Goal: Navigation & Orientation: Find specific page/section

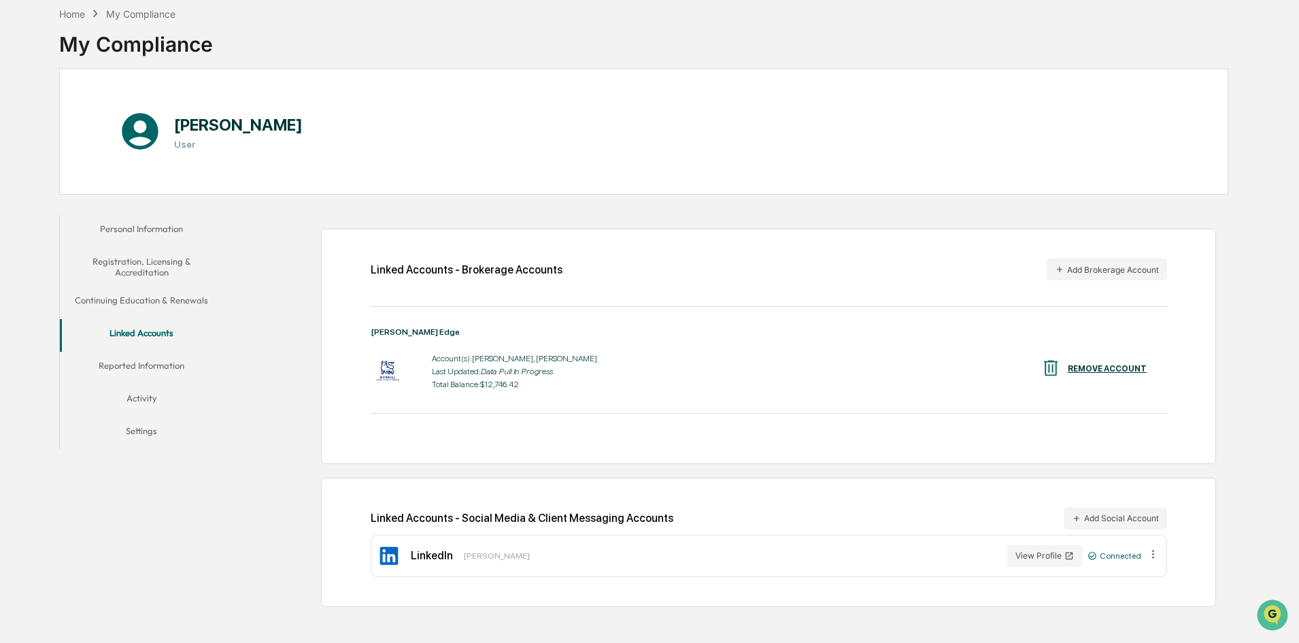
click at [301, 415] on div "Linked Accounts - Brokerage Accounts Add Brokerage Account [PERSON_NAME] Edge A…" at bounding box center [729, 410] width 998 height 405
click at [331, 422] on div "Linked Accounts - Brokerage Accounts Add Brokerage Account [PERSON_NAME] Edge A…" at bounding box center [768, 345] width 895 height 235
click at [241, 444] on div "Linked Accounts - Brokerage Accounts Add Brokerage Account [PERSON_NAME] Edge A…" at bounding box center [729, 410] width 998 height 405
click at [134, 360] on button "Reported Information" at bounding box center [141, 368] width 163 height 33
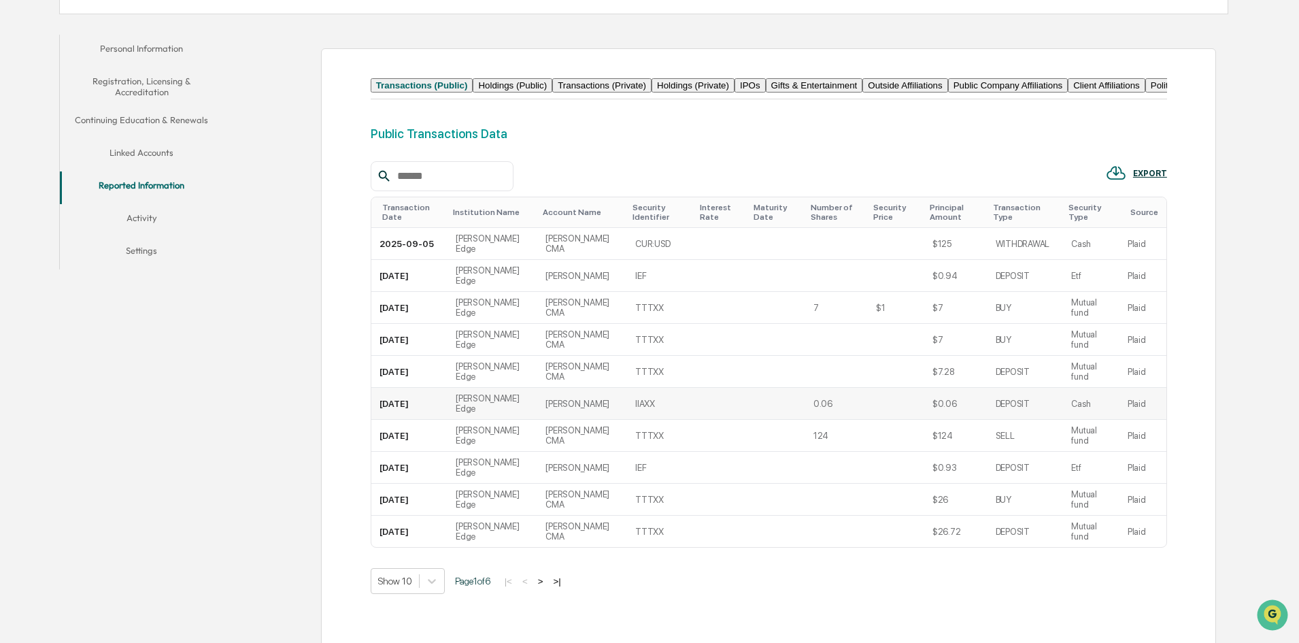
scroll to position [221, 0]
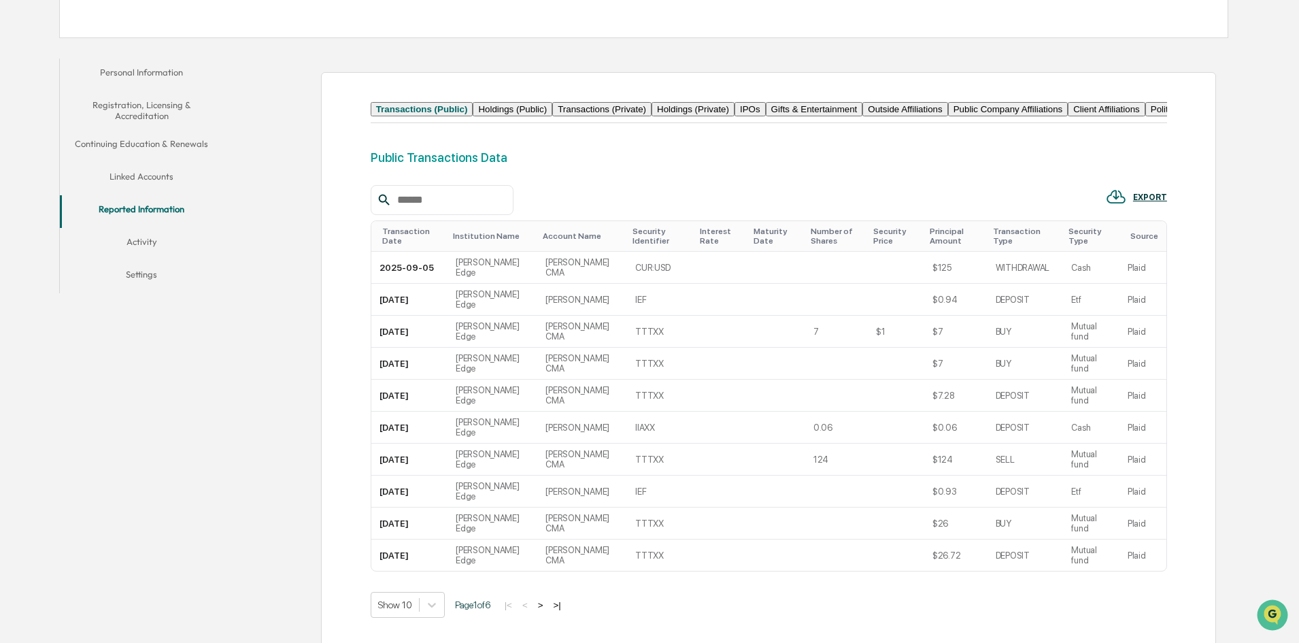
click at [552, 116] on button "Holdings (Public)" at bounding box center [513, 109] width 80 height 14
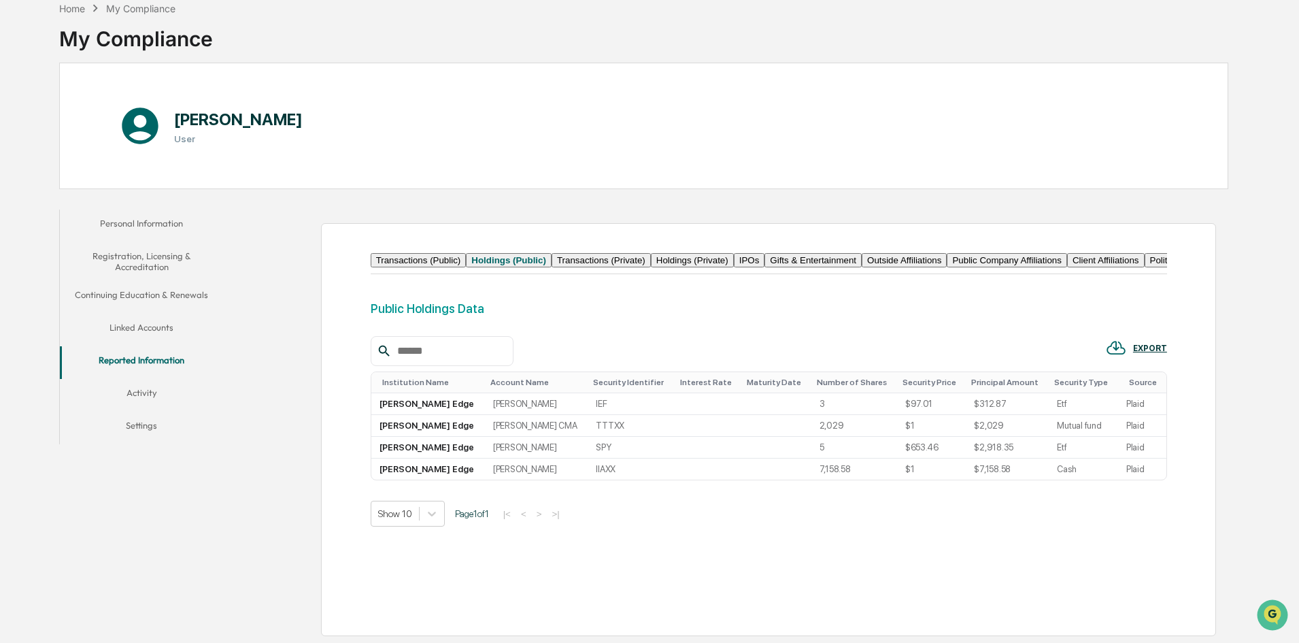
scroll to position [118, 0]
click at [734, 253] on button "Holdings (Private)" at bounding box center [692, 260] width 83 height 14
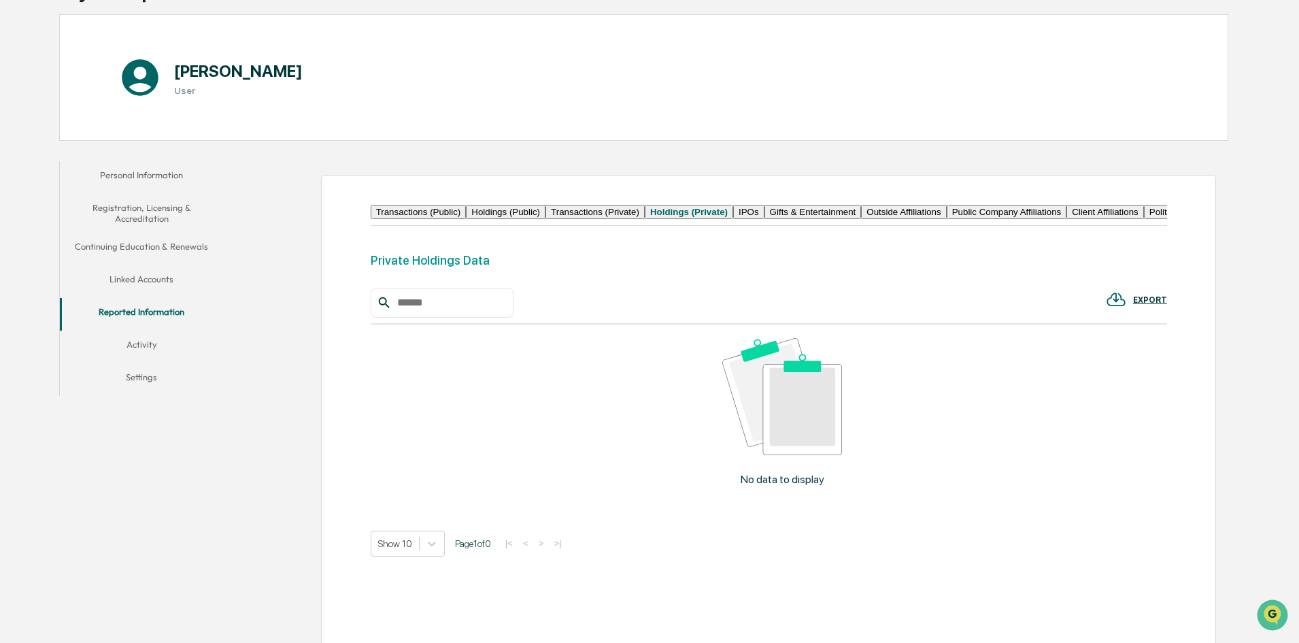
click at [764, 219] on button "IPOs" at bounding box center [748, 212] width 31 height 14
click at [856, 219] on button "Gifts & Entertainment" at bounding box center [807, 212] width 97 height 14
click at [948, 219] on button "Outside Affiliations" at bounding box center [905, 212] width 85 height 14
click at [856, 219] on button "Gifts & Entertainment" at bounding box center [807, 212] width 97 height 14
click at [1145, 219] on button "Political Contributions" at bounding box center [1194, 212] width 98 height 14
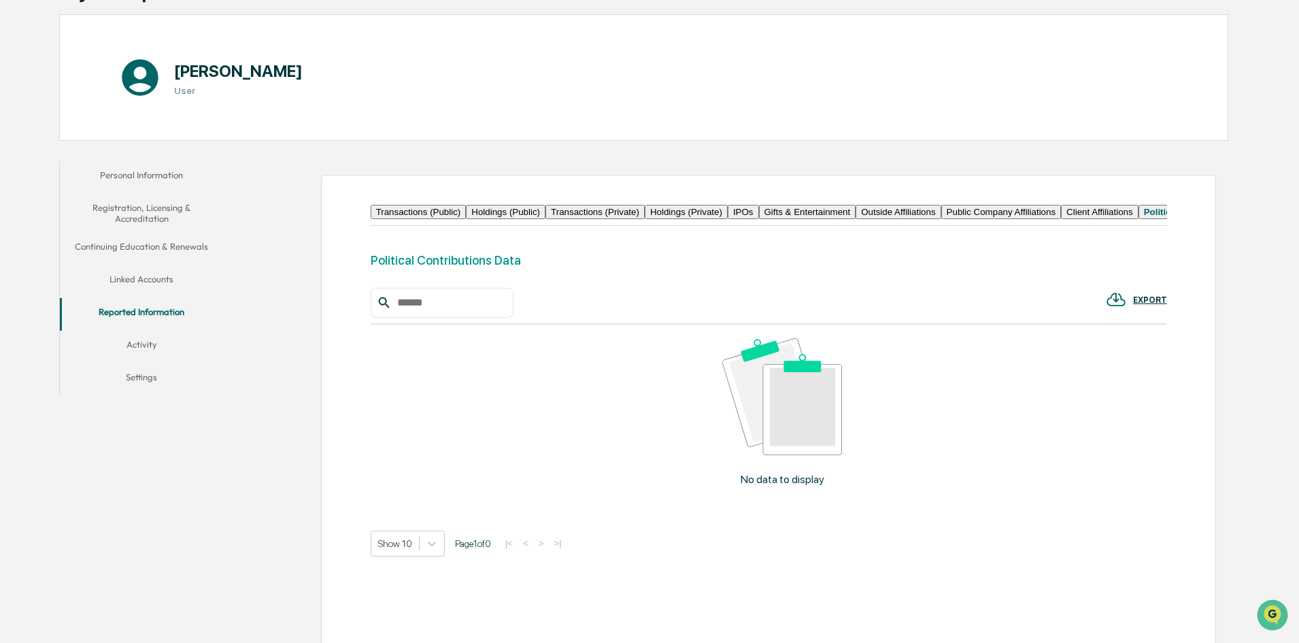
click at [1061, 219] on button "Client Affiliations" at bounding box center [1100, 212] width 78 height 14
click at [941, 219] on button "Public Company Affiliations" at bounding box center [1001, 212] width 120 height 14
click at [119, 345] on button "Activity" at bounding box center [141, 346] width 163 height 33
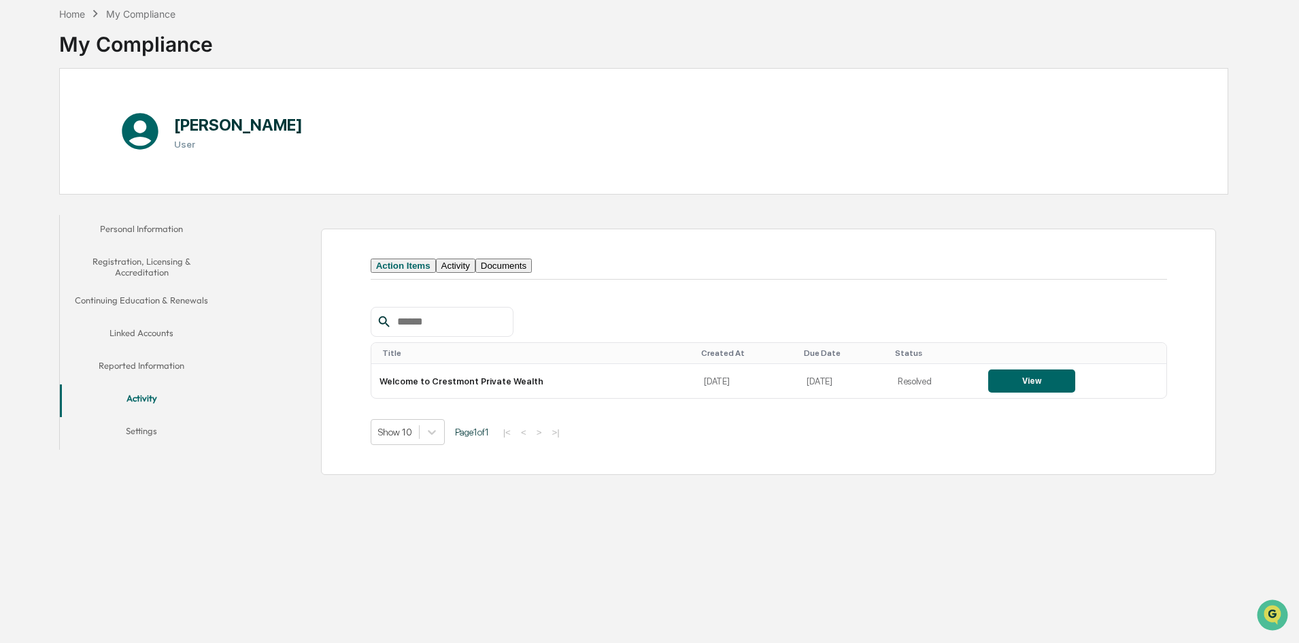
click at [135, 437] on button "Settings" at bounding box center [141, 433] width 163 height 33
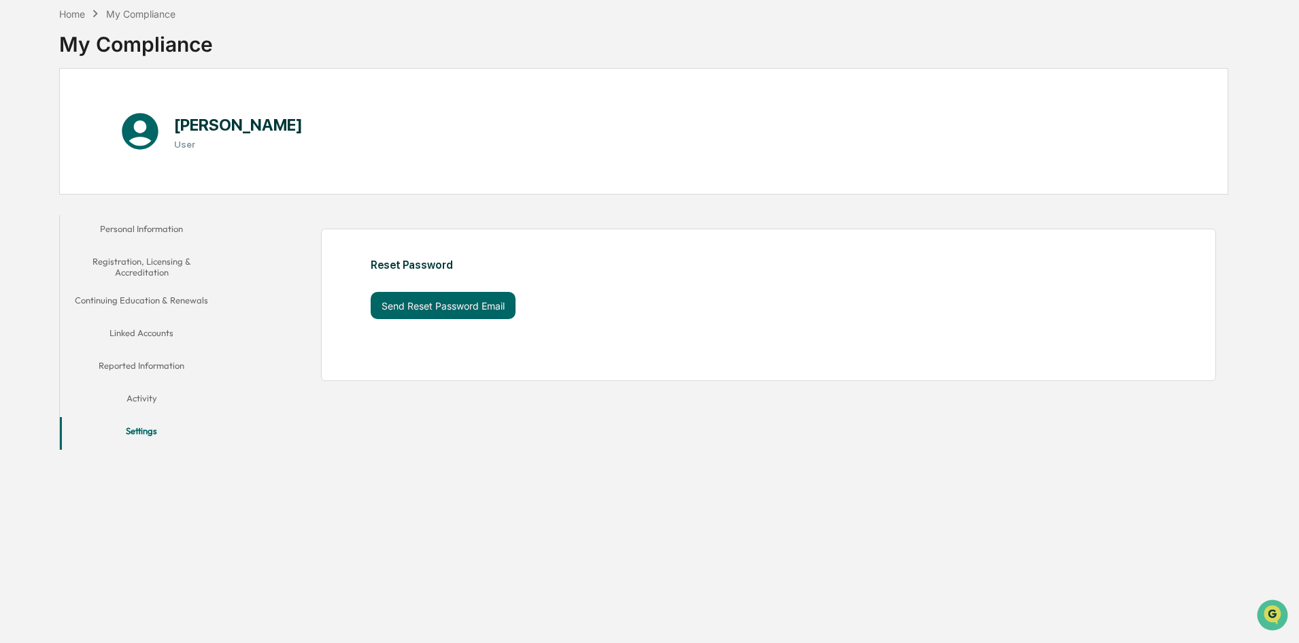
click at [158, 230] on button "Personal Information" at bounding box center [141, 231] width 163 height 33
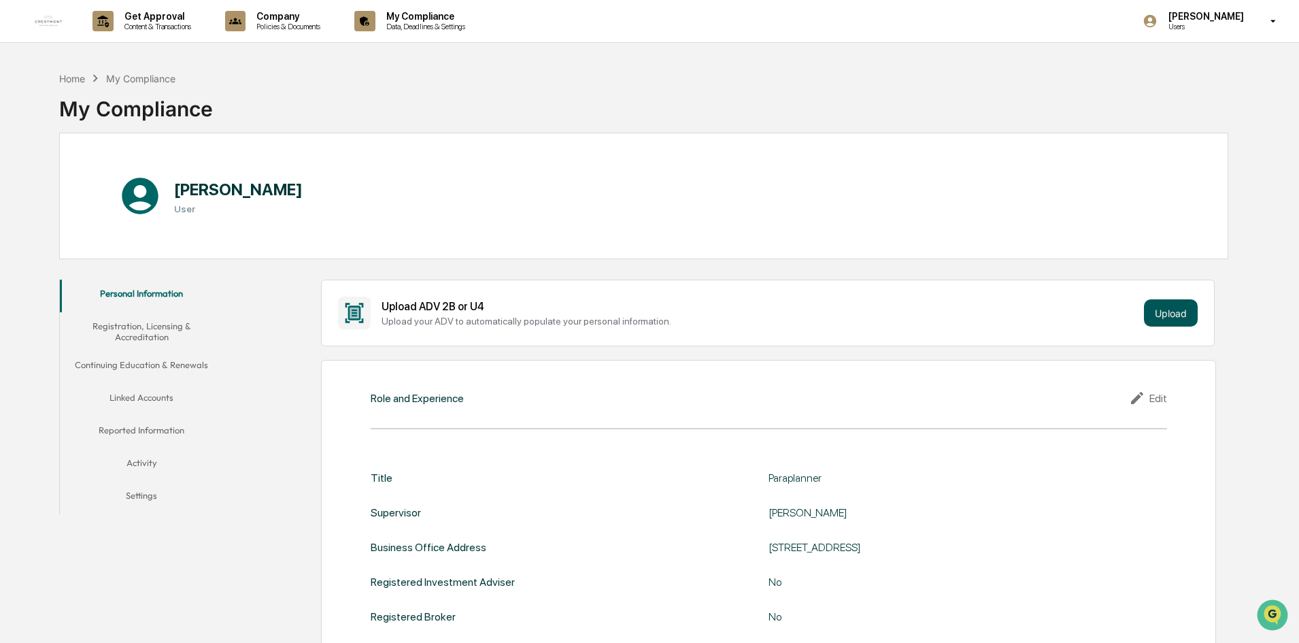
click at [1189, 313] on button "Upload" at bounding box center [1171, 312] width 54 height 27
click at [289, 16] on p "Company" at bounding box center [286, 16] width 82 height 11
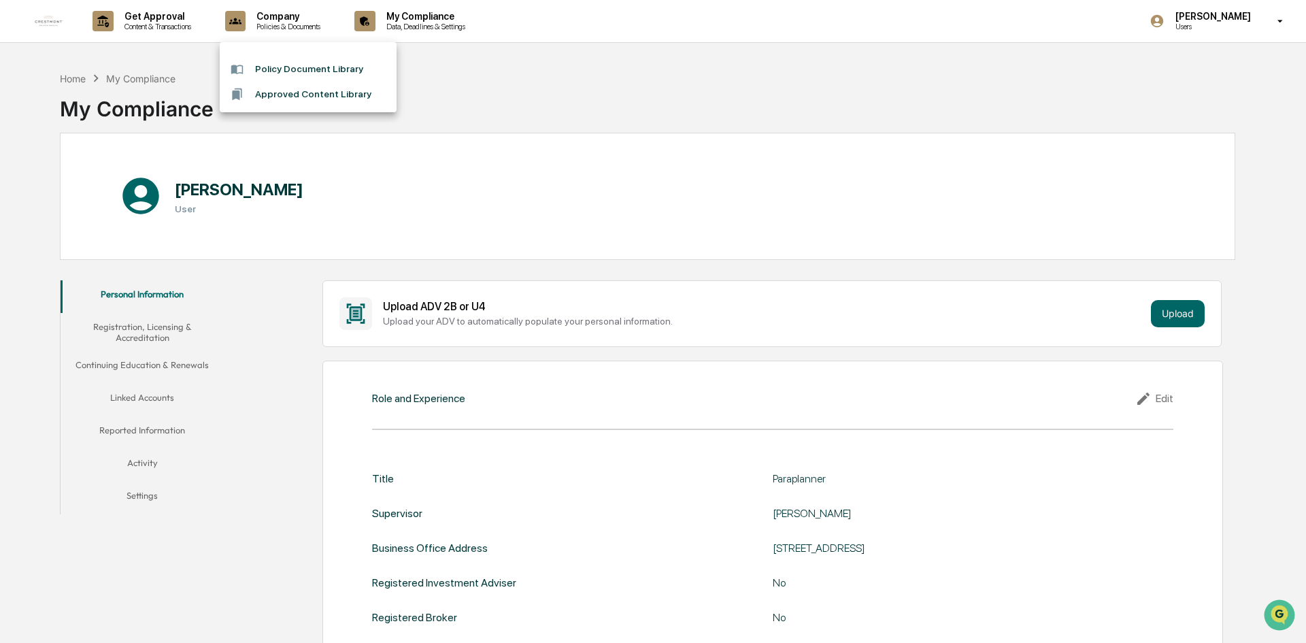
click at [307, 69] on li "Policy Document Library" at bounding box center [308, 68] width 177 height 25
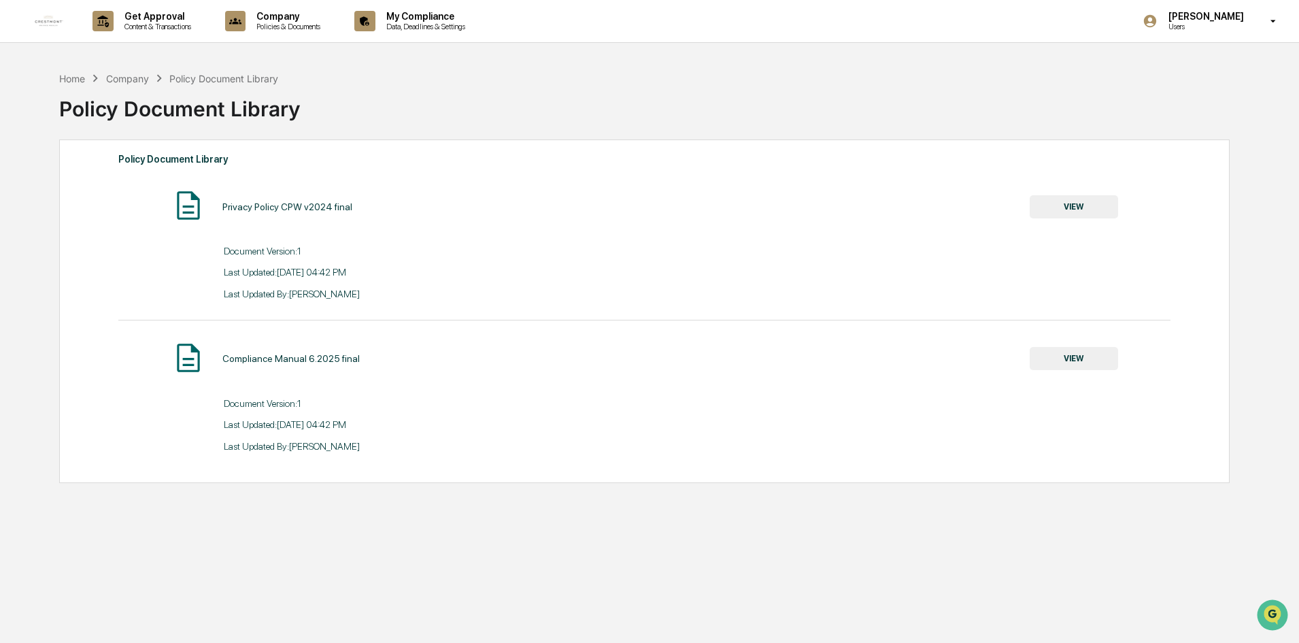
click at [556, 122] on div "Policy Document Library" at bounding box center [643, 106] width 1169 height 41
